Goal: Transaction & Acquisition: Book appointment/travel/reservation

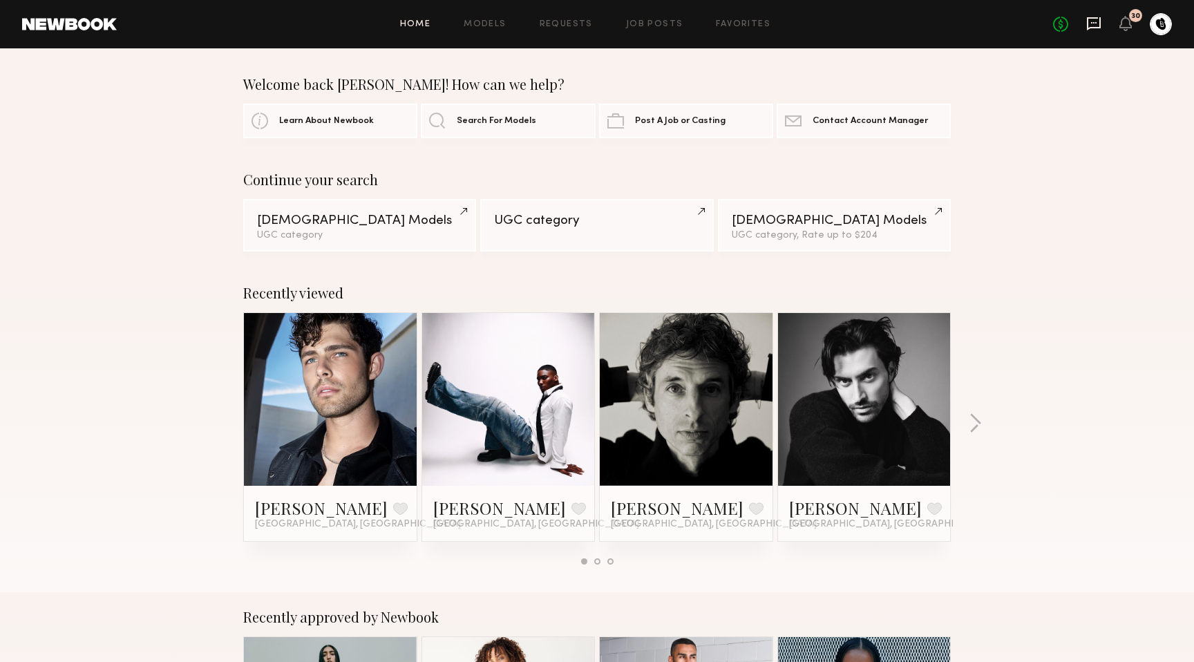
click at [1086, 19] on icon at bounding box center [1093, 23] width 15 height 15
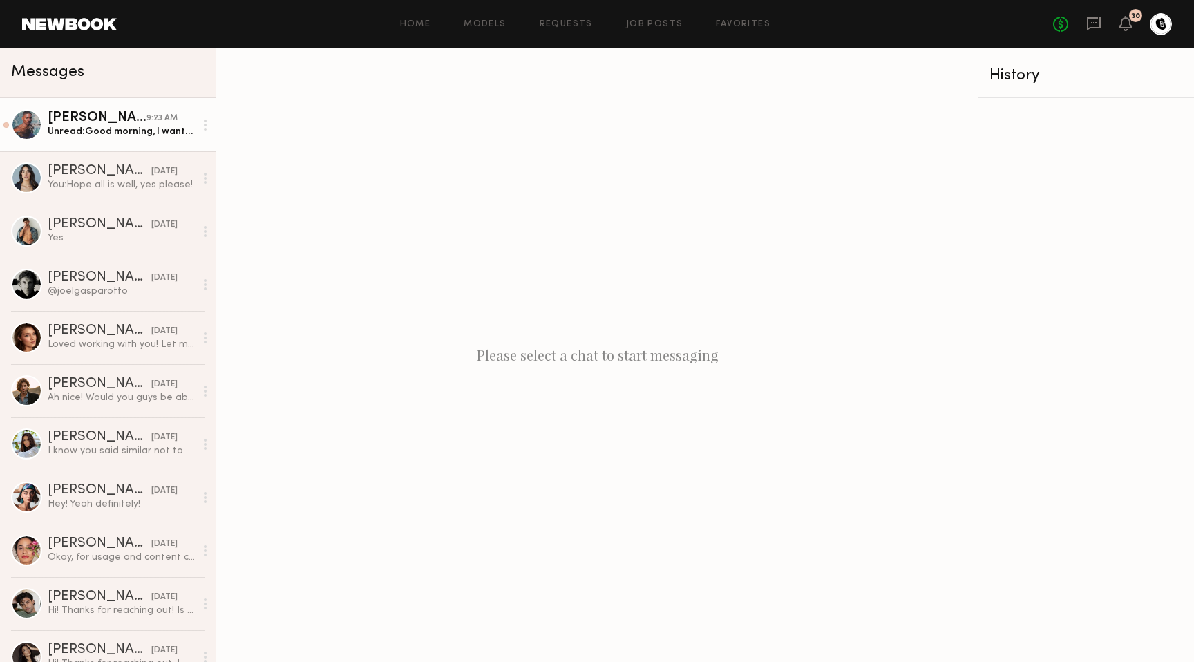
click at [126, 131] on div "Unread: Good morning, I wanted to confirm you received the UGC content?" at bounding box center [121, 131] width 147 height 13
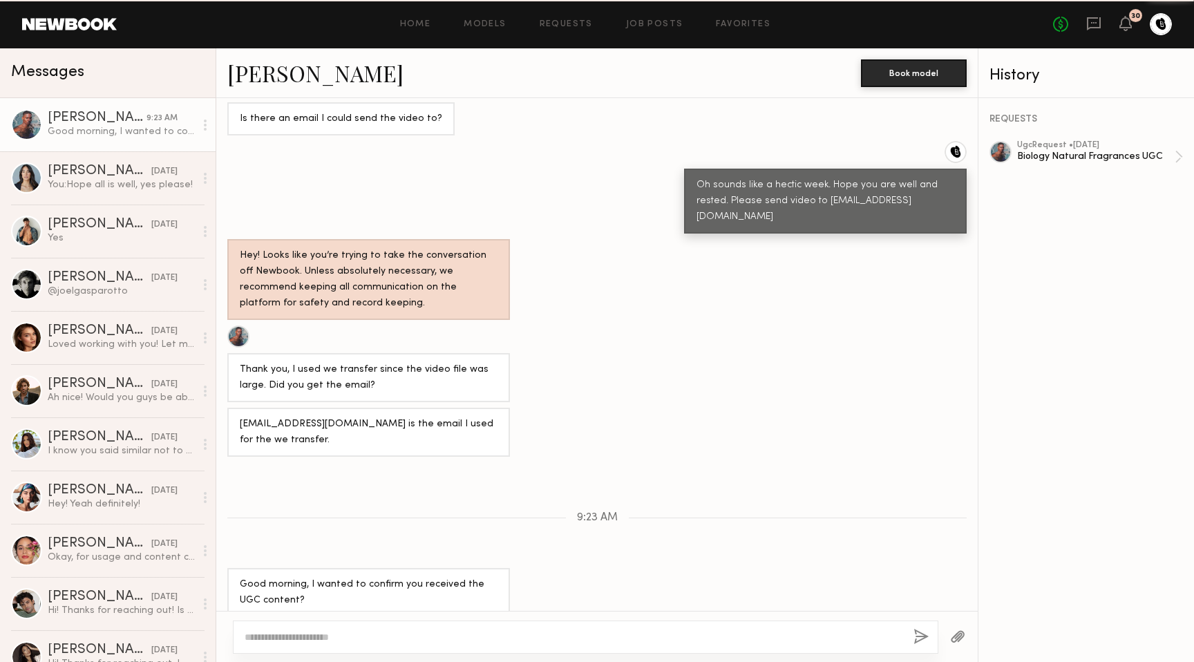
scroll to position [795, 0]
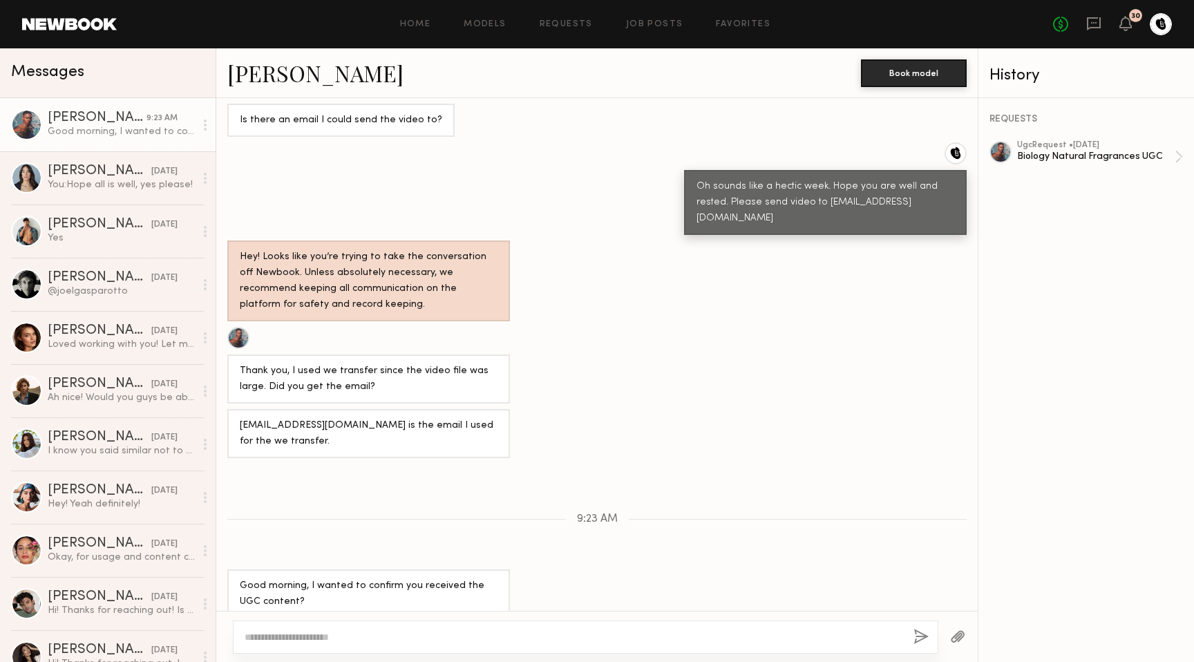
click at [412, 629] on div at bounding box center [585, 636] width 705 height 33
click at [412, 628] on div at bounding box center [585, 636] width 705 height 33
click at [392, 632] on textarea at bounding box center [574, 637] width 658 height 14
type textarea "**********"
click at [923, 636] on button "button" at bounding box center [920, 637] width 15 height 17
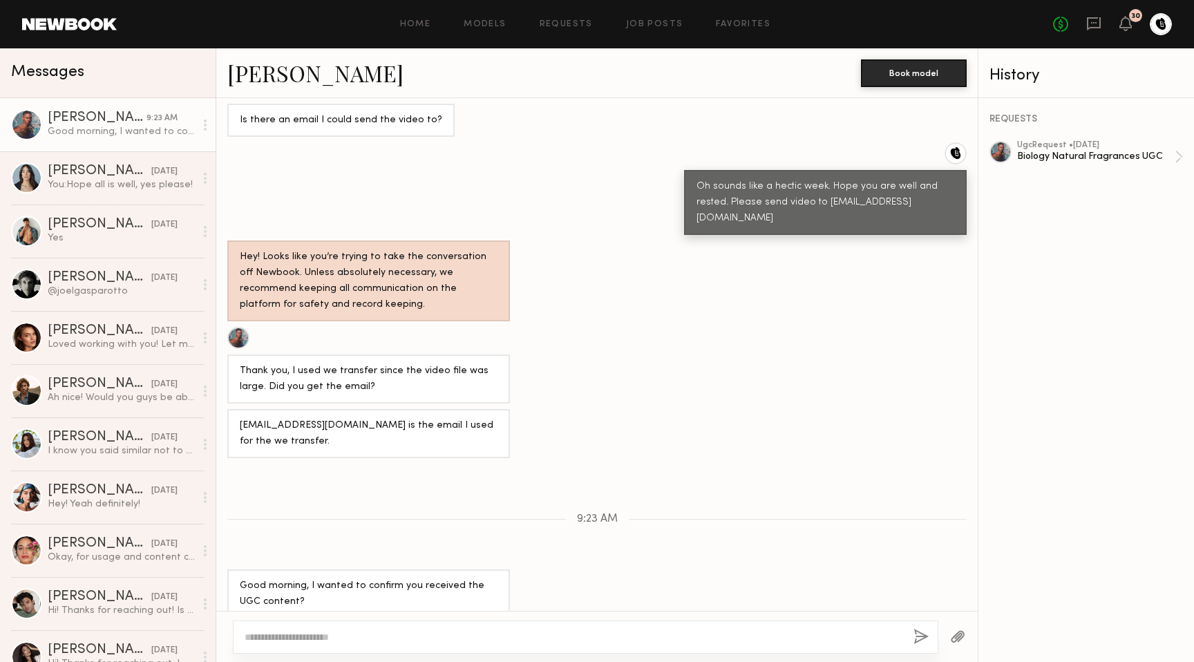
scroll to position [955, 0]
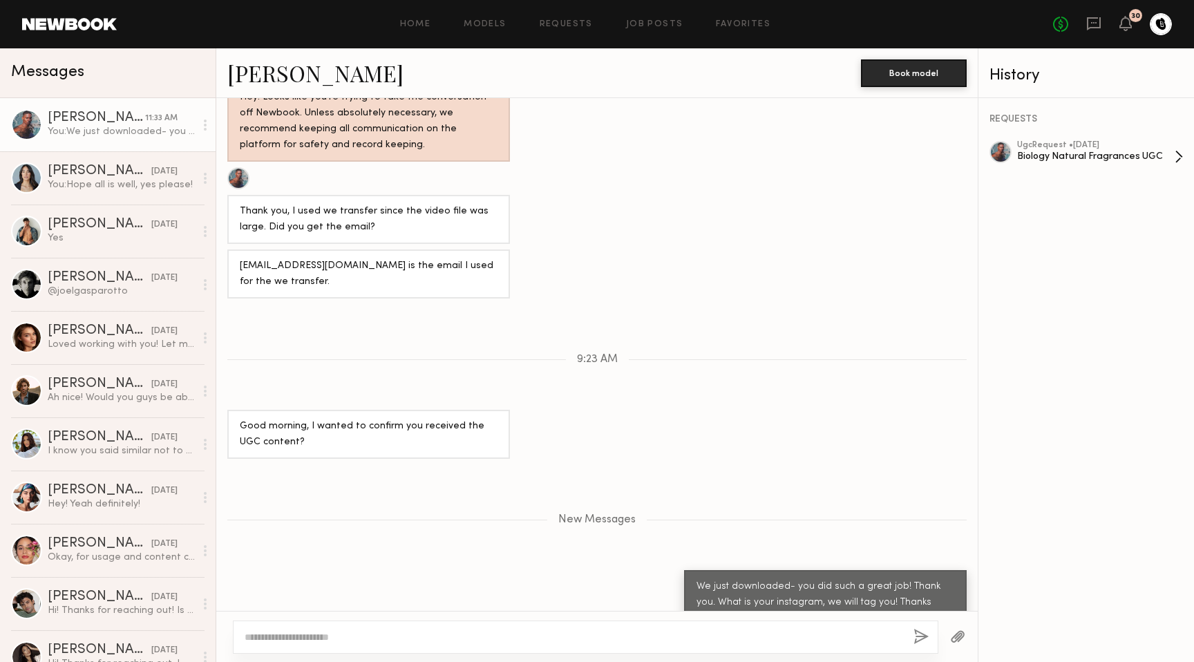
click at [1101, 158] on div "Biology Natural Fragrances UGC" at bounding box center [1096, 156] width 158 height 13
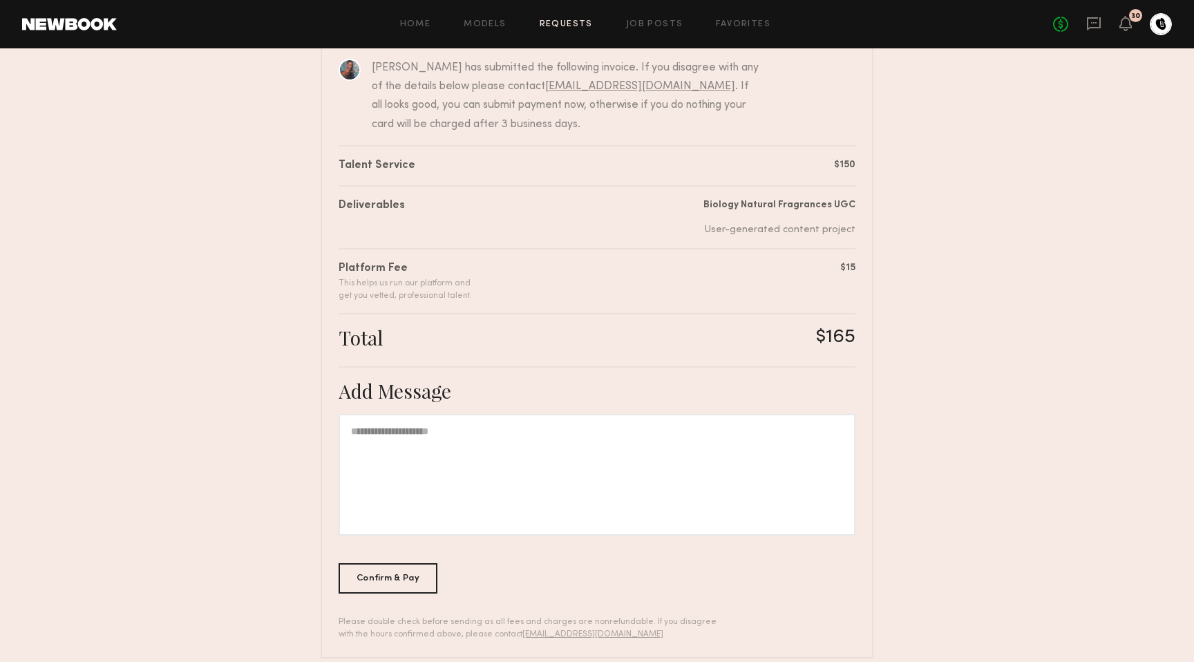
scroll to position [155, 0]
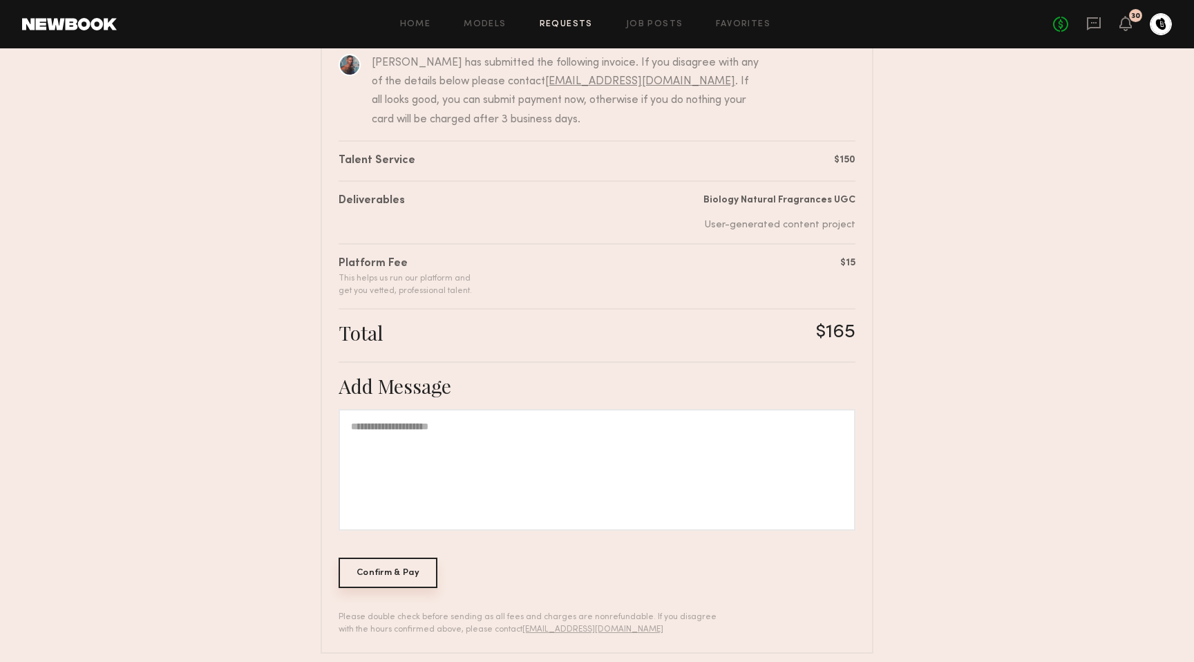
click at [417, 569] on div "Confirm & Pay" at bounding box center [388, 573] width 99 height 30
